Goal: Information Seeking & Learning: Learn about a topic

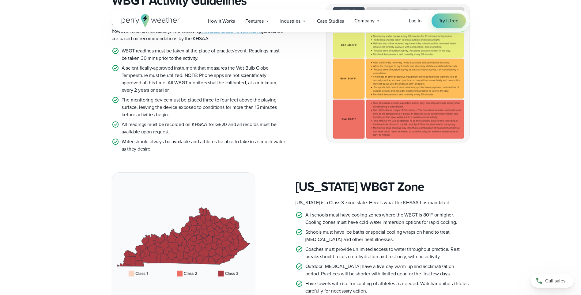
scroll to position [92, 0]
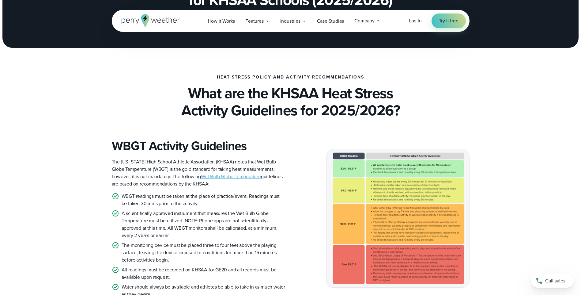
click at [226, 175] on link "Wet Bulb Globe Temperature" at bounding box center [231, 176] width 60 height 7
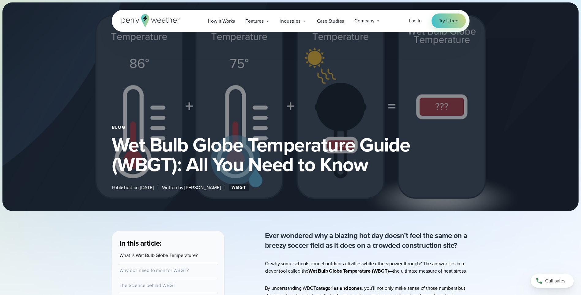
select select "***"
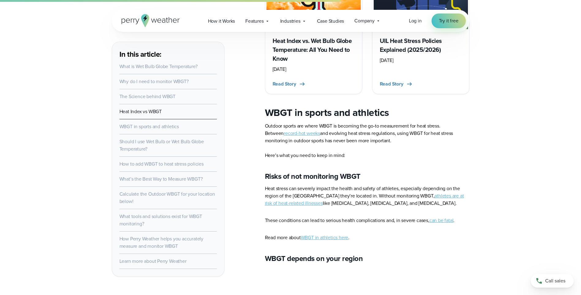
scroll to position [1410, 0]
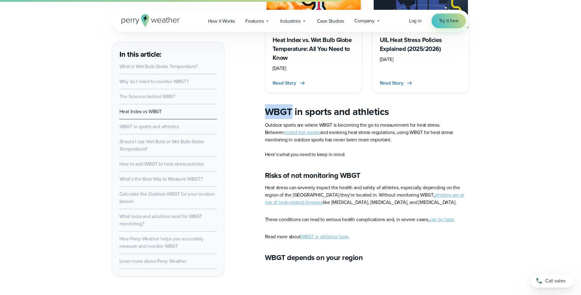
drag, startPoint x: 292, startPoint y: 112, endPoint x: 265, endPoint y: 114, distance: 26.8
click at [265, 114] on h2 "WBGT in sports and athletics" at bounding box center [367, 111] width 205 height 12
copy h2 "WBGT"
